Goal: Transaction & Acquisition: Obtain resource

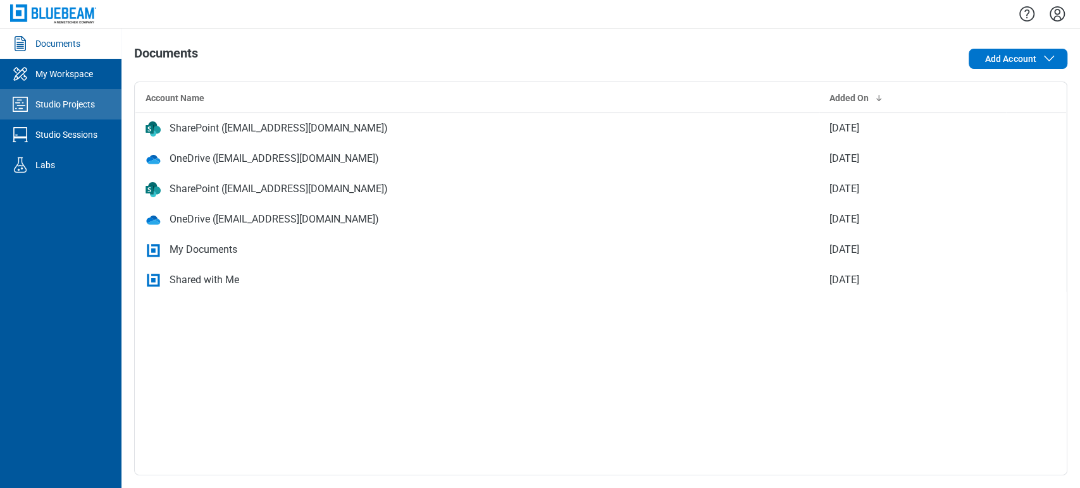
click at [66, 109] on div "Studio Projects" at bounding box center [64, 104] width 59 height 13
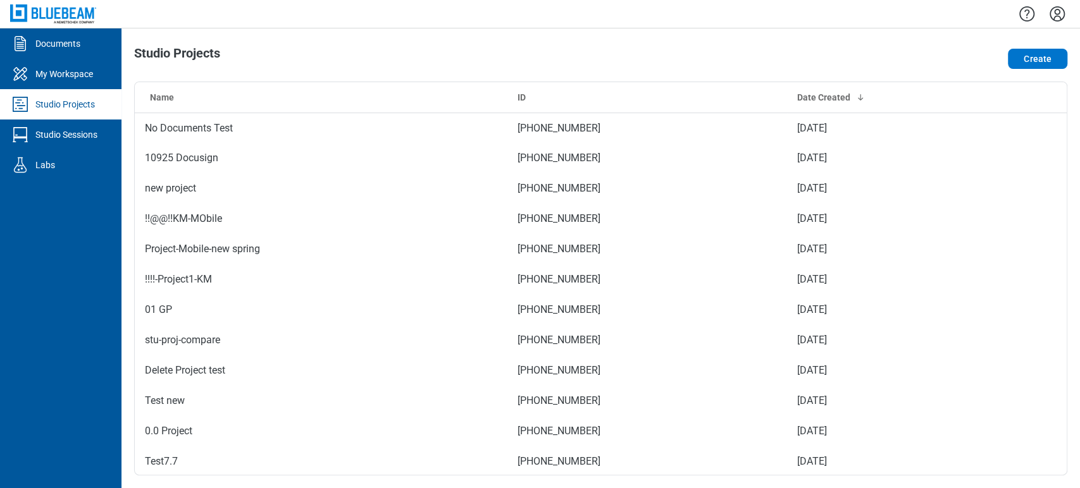
click at [81, 45] on link "Documents" at bounding box center [60, 43] width 121 height 30
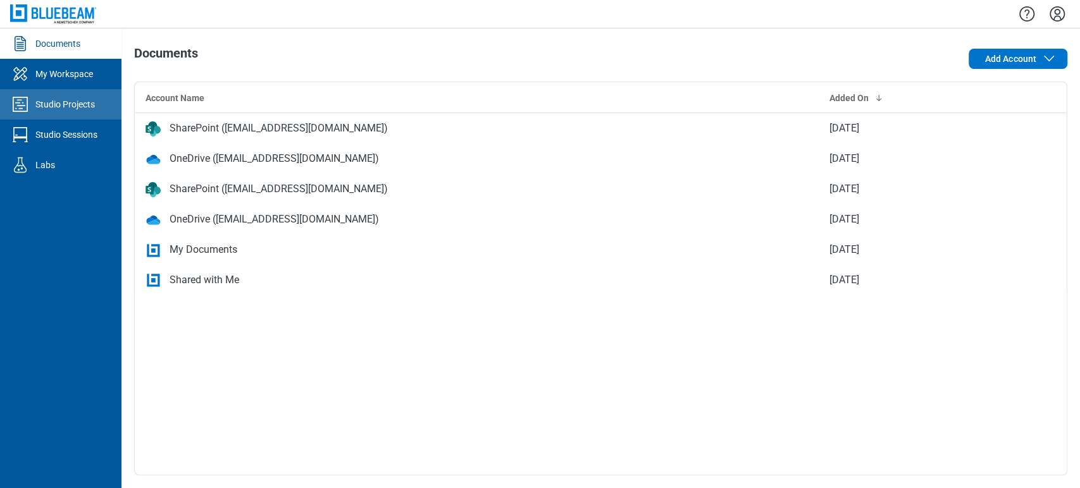
click at [84, 99] on div "Studio Projects" at bounding box center [64, 104] width 59 height 13
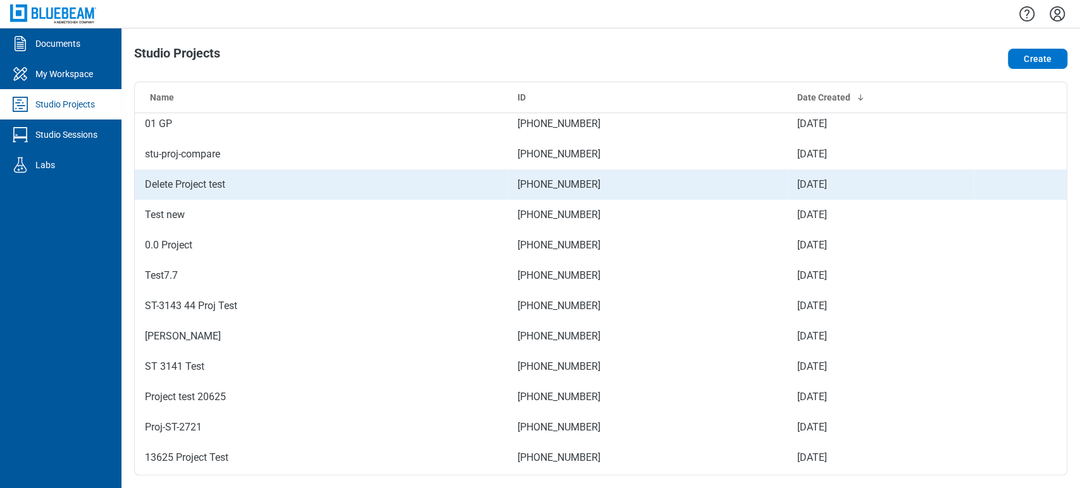
scroll to position [211, 0]
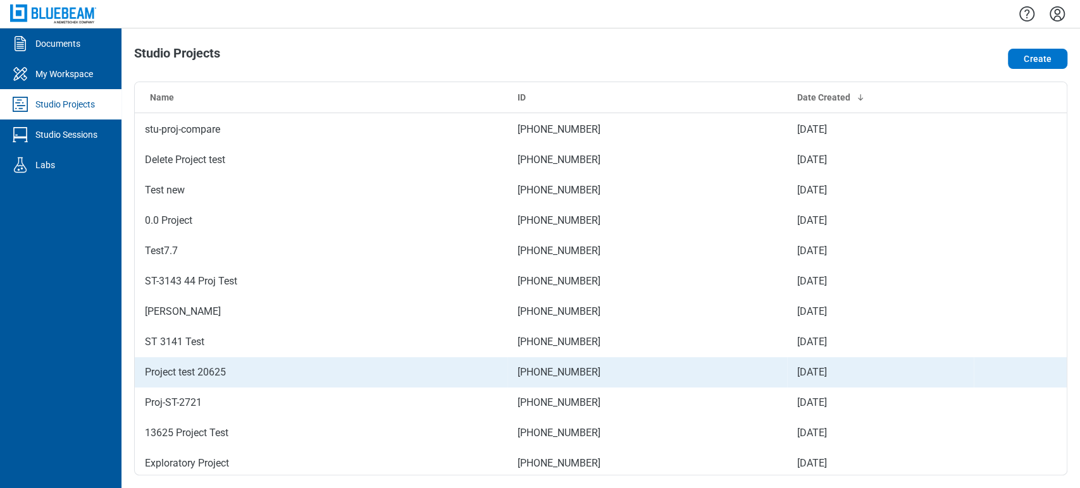
click at [223, 357] on td "Project test 20625" at bounding box center [321, 372] width 372 height 30
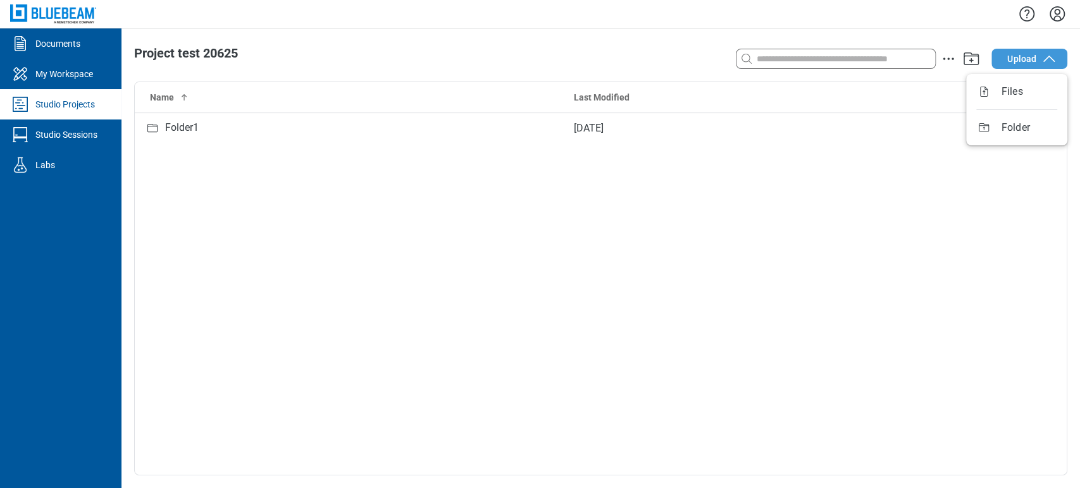
click at [1025, 67] on button "Upload" at bounding box center [1029, 59] width 76 height 20
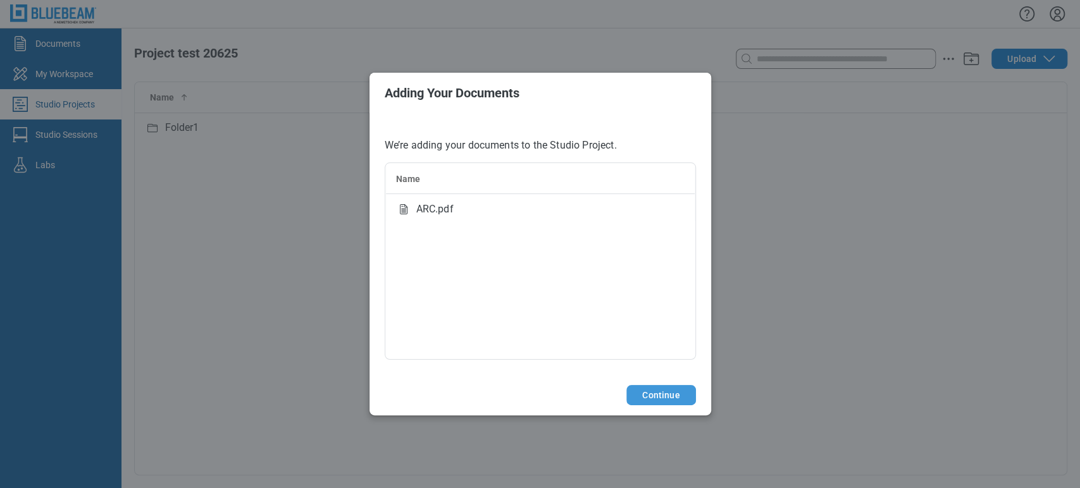
click at [660, 393] on button "Continue" at bounding box center [660, 395] width 69 height 20
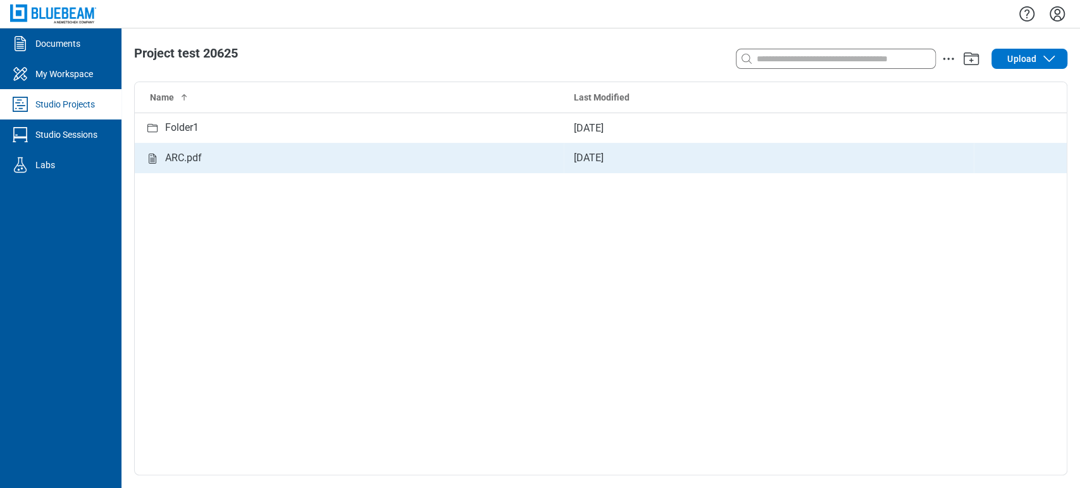
click at [181, 161] on div "ARC.pdf" at bounding box center [183, 159] width 37 height 16
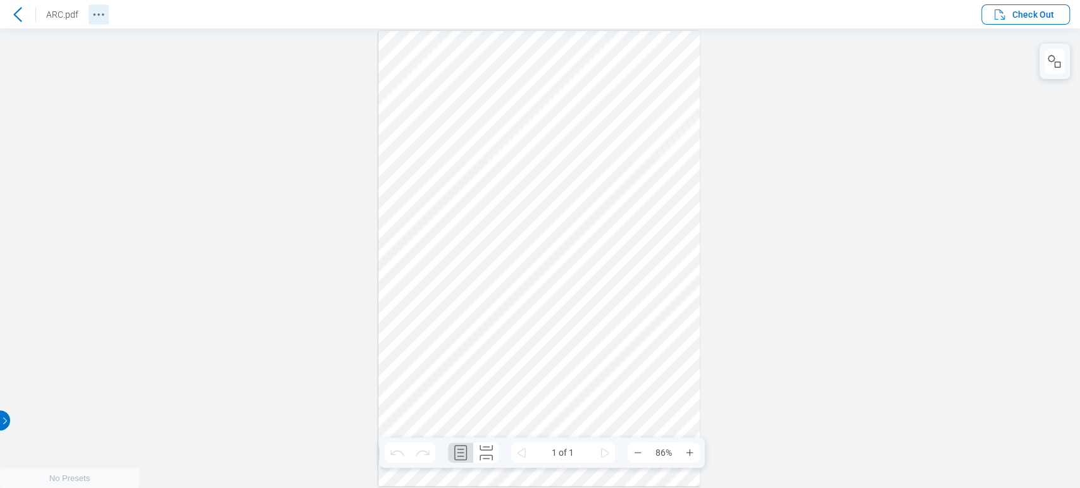
click at [104, 13] on icon "Revision History" at bounding box center [98, 14] width 15 height 15
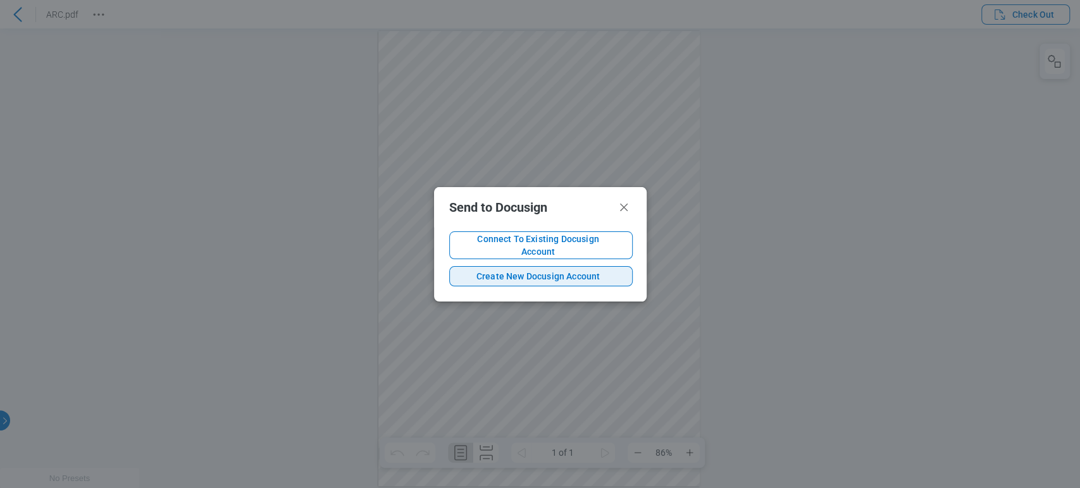
click at [536, 272] on span "Create New Docusign Account" at bounding box center [538, 276] width 157 height 13
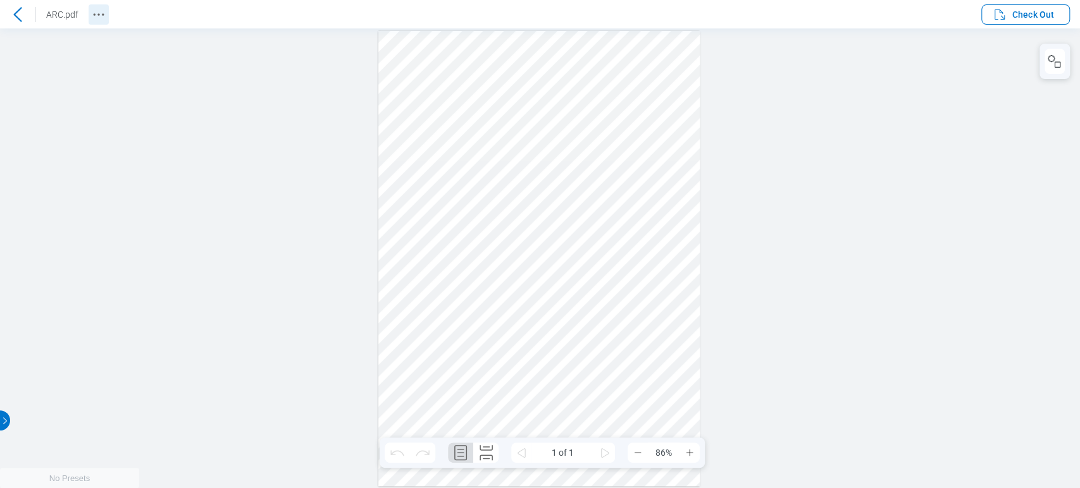
click at [90, 14] on button "Revision History" at bounding box center [99, 14] width 20 height 20
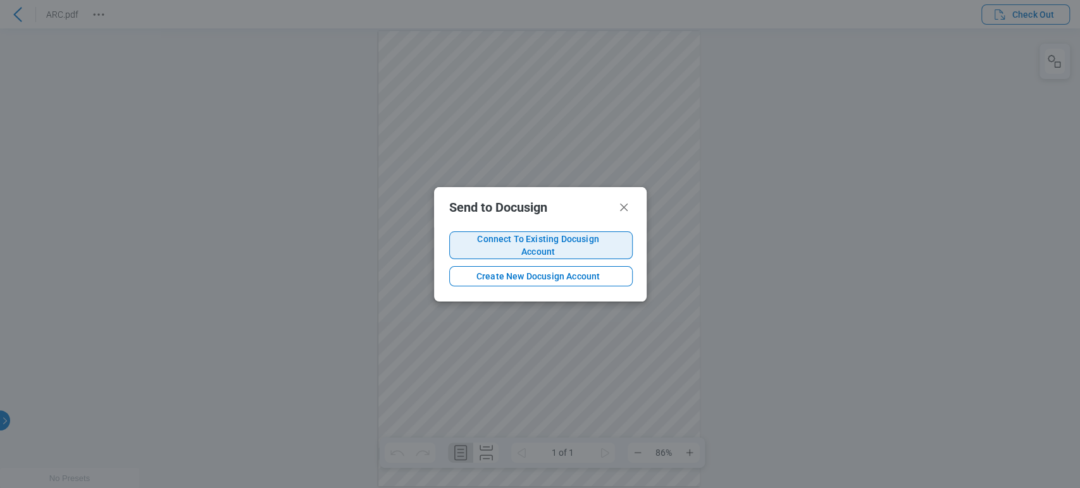
click at [519, 247] on span "Connect To Existing Docusign Account" at bounding box center [538, 245] width 157 height 25
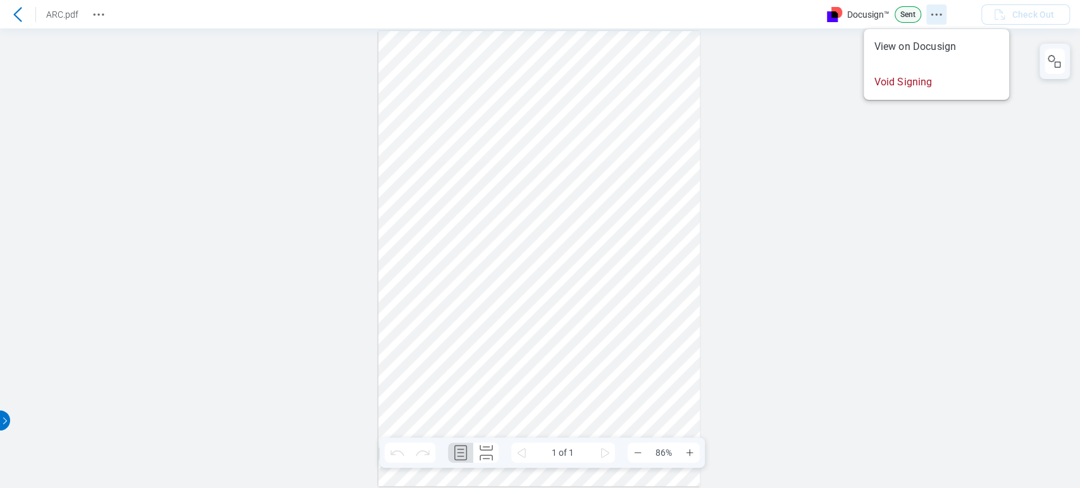
click at [932, 17] on icon "Docusign Menu" at bounding box center [935, 14] width 15 height 15
click at [84, 14] on div "ARC.pdf" at bounding box center [54, 14] width 109 height 20
click at [95, 16] on icon "Revision History" at bounding box center [98, 14] width 15 height 15
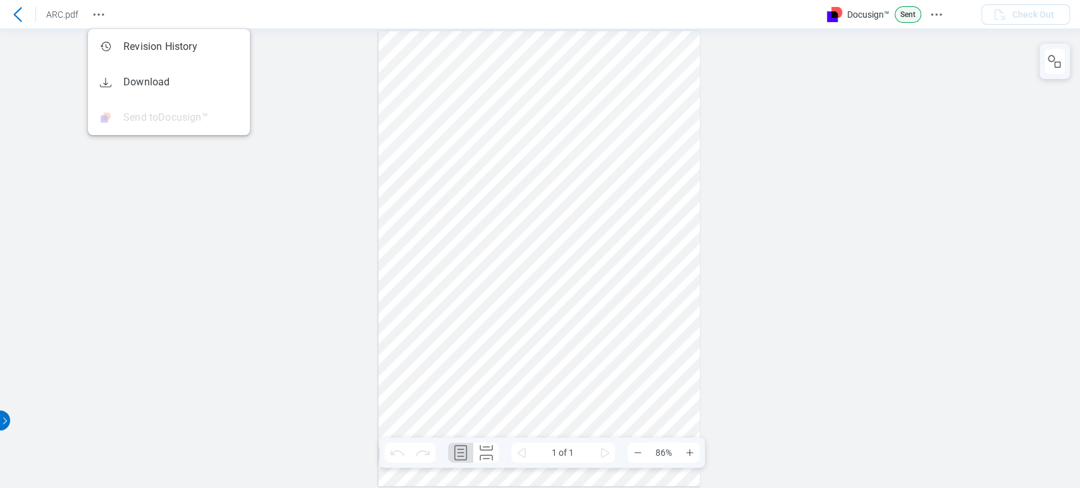
click at [220, 285] on div at bounding box center [540, 258] width 1080 height 460
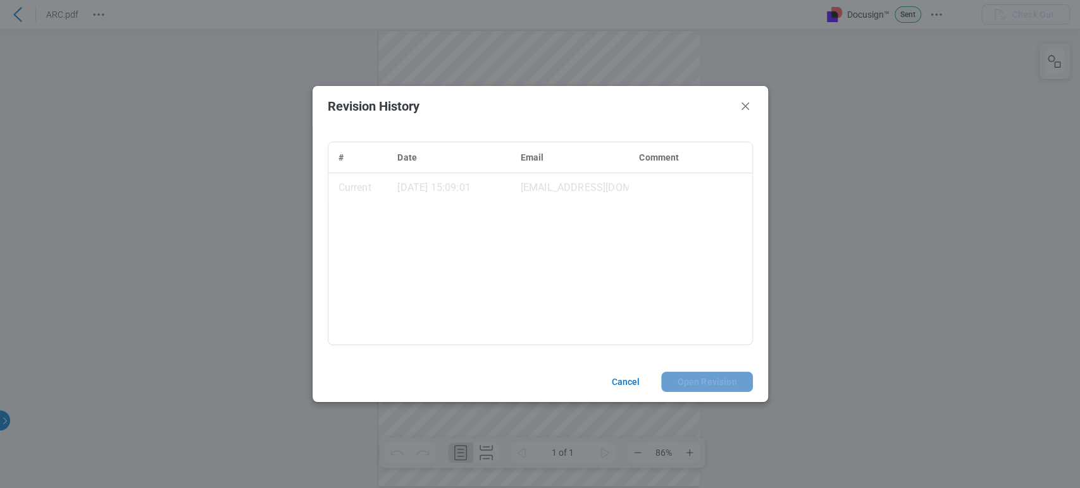
click at [100, 9] on div "Revision History # Date Email Comment Current [DATE] 15:09:01 [EMAIL_ADDRESS][D…" at bounding box center [540, 244] width 1080 height 488
drag, startPoint x: 629, startPoint y: 386, endPoint x: 632, endPoint y: 354, distance: 31.7
click at [629, 386] on button "Cancel" at bounding box center [623, 382] width 55 height 20
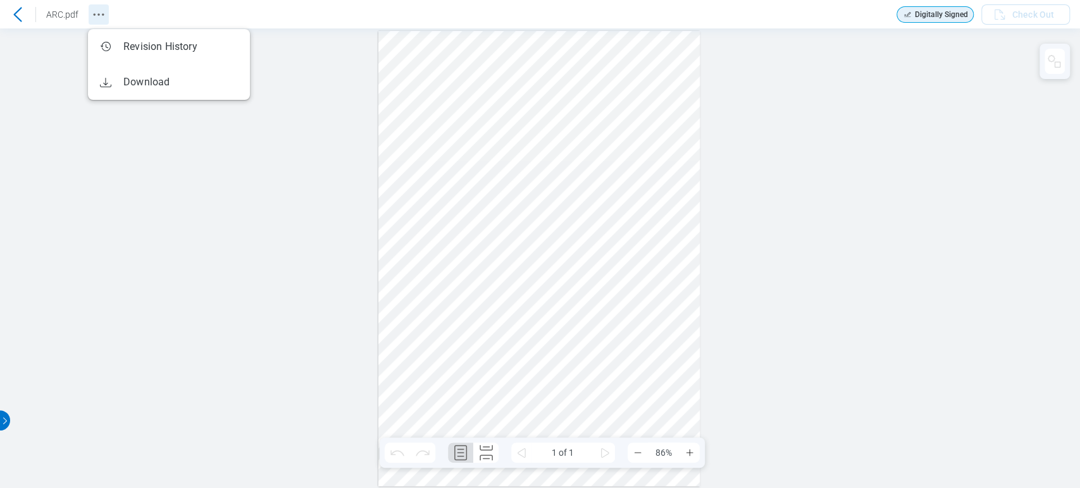
click at [93, 18] on icon "Revision History" at bounding box center [98, 14] width 15 height 15
drag, startPoint x: 271, startPoint y: 220, endPoint x: 140, endPoint y: 132, distance: 158.0
click at [265, 219] on div "Sign here" at bounding box center [540, 258] width 1080 height 460
click at [91, 13] on icon "Revision History" at bounding box center [98, 14] width 15 height 15
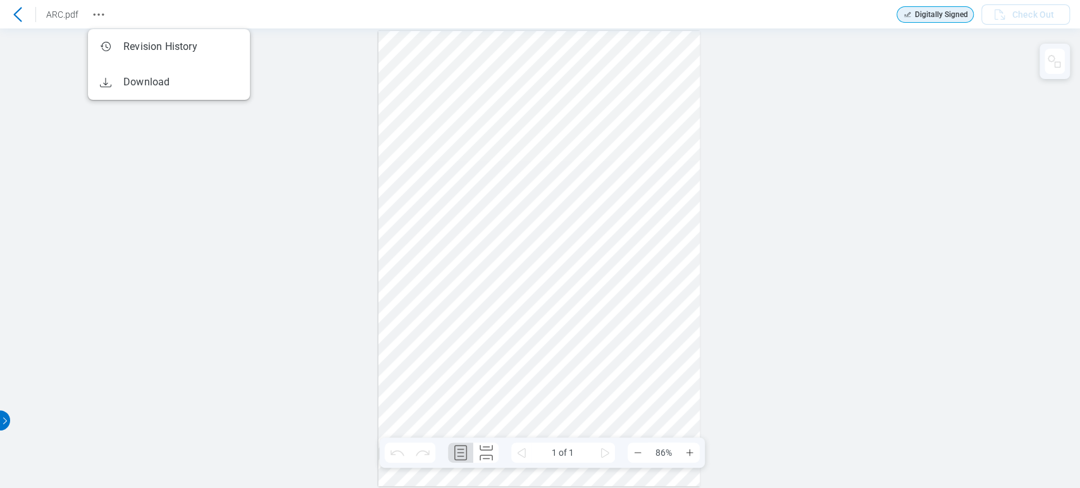
click at [16, 7] on icon at bounding box center [17, 14] width 15 height 15
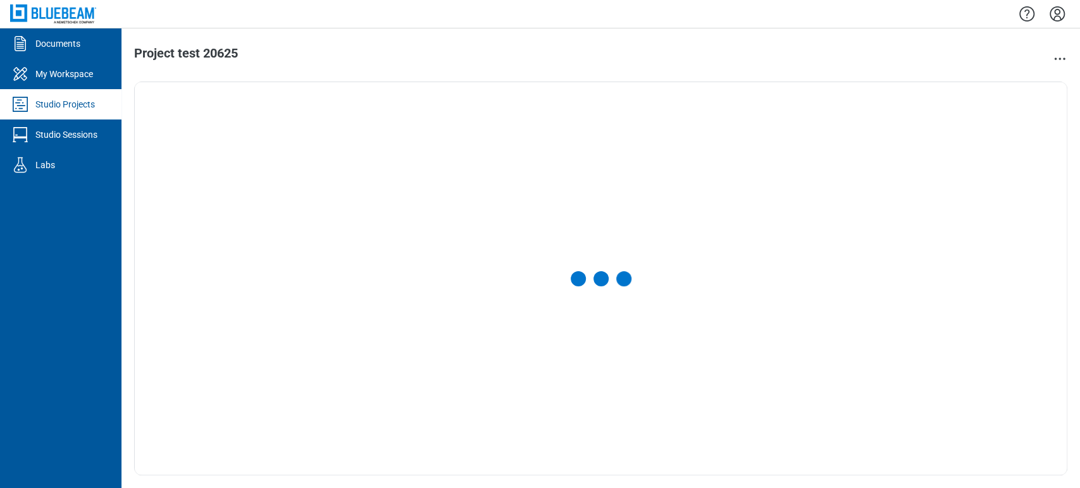
click at [1056, 12] on icon "Settings" at bounding box center [1057, 14] width 20 height 20
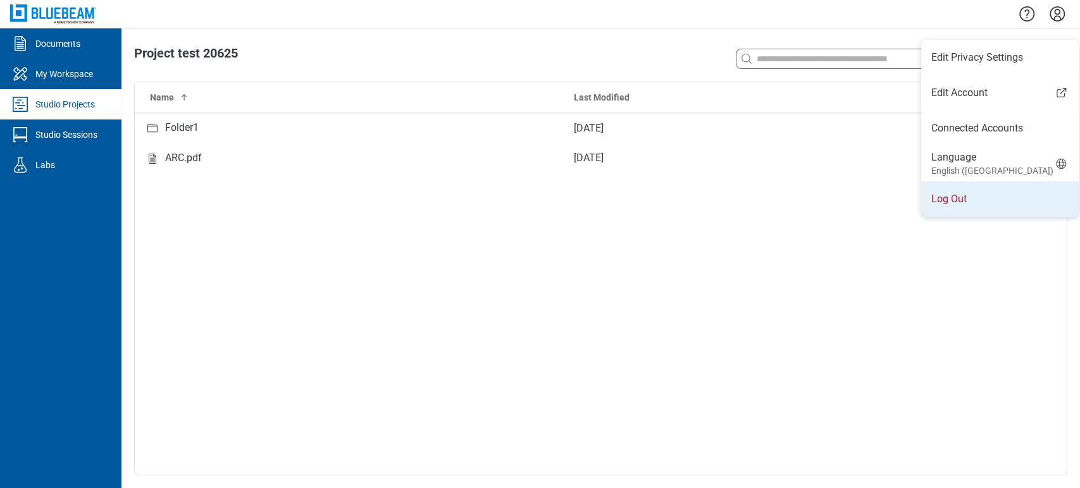
click at [997, 194] on li "Log Out" at bounding box center [999, 199] width 157 height 35
